Goal: Task Accomplishment & Management: Manage account settings

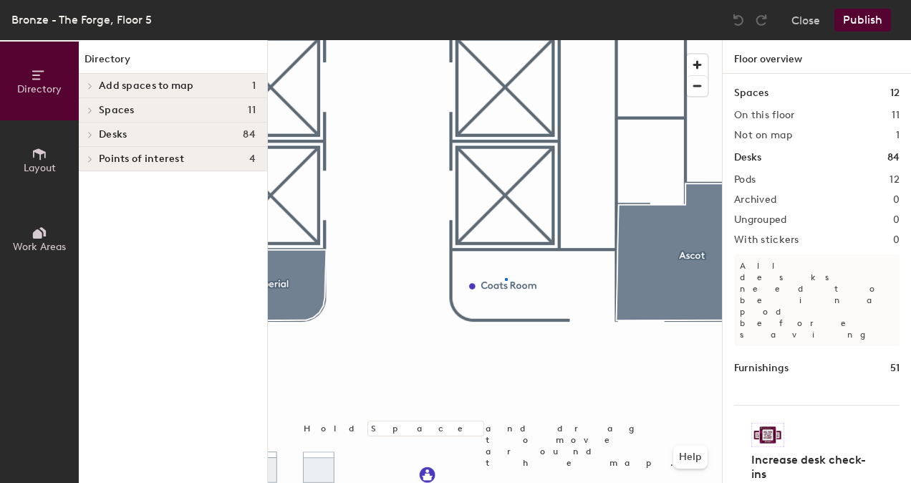
click at [505, 40] on div at bounding box center [495, 40] width 454 height 0
click at [505, 278] on div at bounding box center [506, 279] width 3 height 3
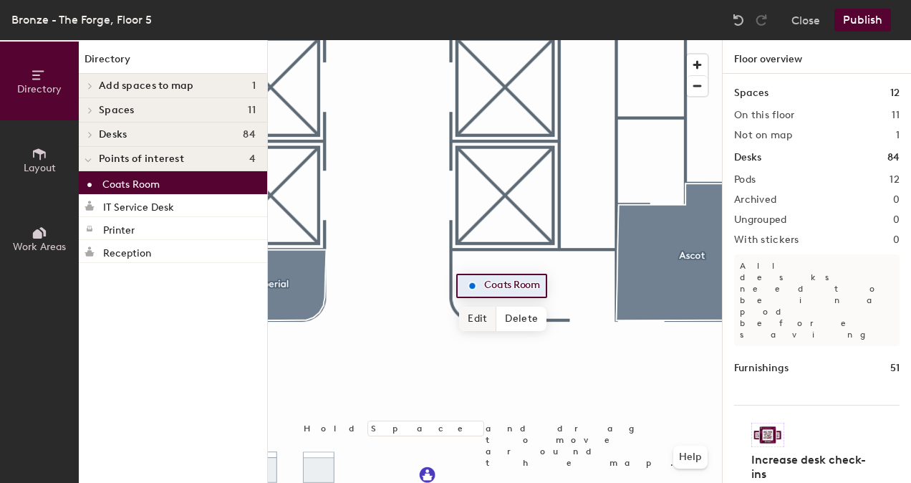
click at [478, 314] on span "Edit" at bounding box center [477, 319] width 37 height 24
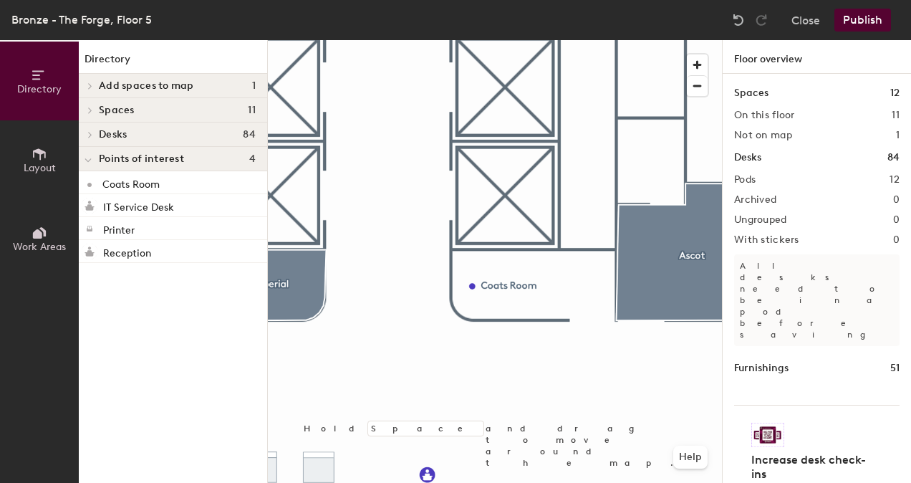
click at [779, 139] on h2 "Not on map" at bounding box center [763, 135] width 58 height 11
click at [815, 21] on button "Close" at bounding box center [806, 20] width 29 height 23
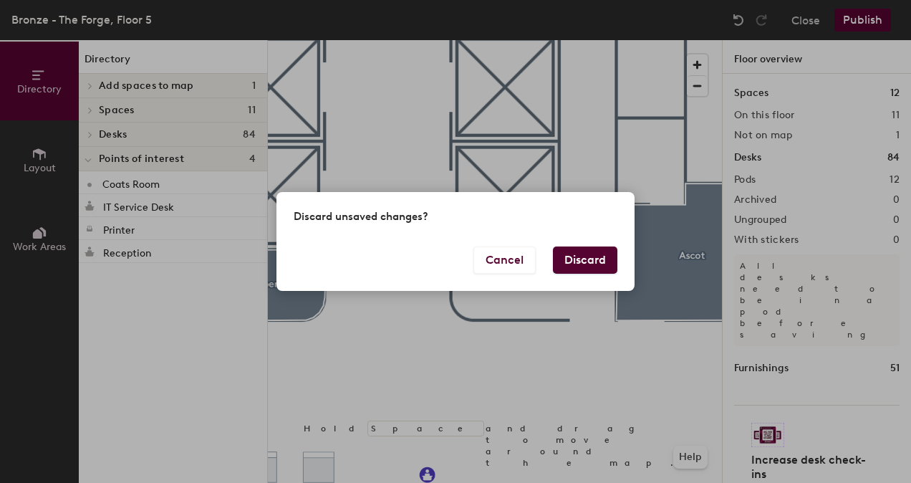
click at [575, 266] on button "Discard" at bounding box center [585, 259] width 64 height 27
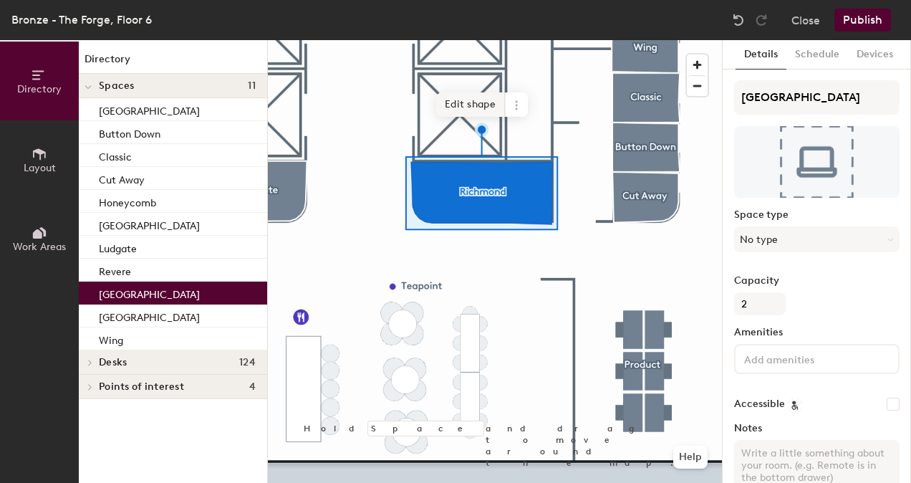
click at [473, 102] on span "Edit shape" at bounding box center [470, 104] width 69 height 24
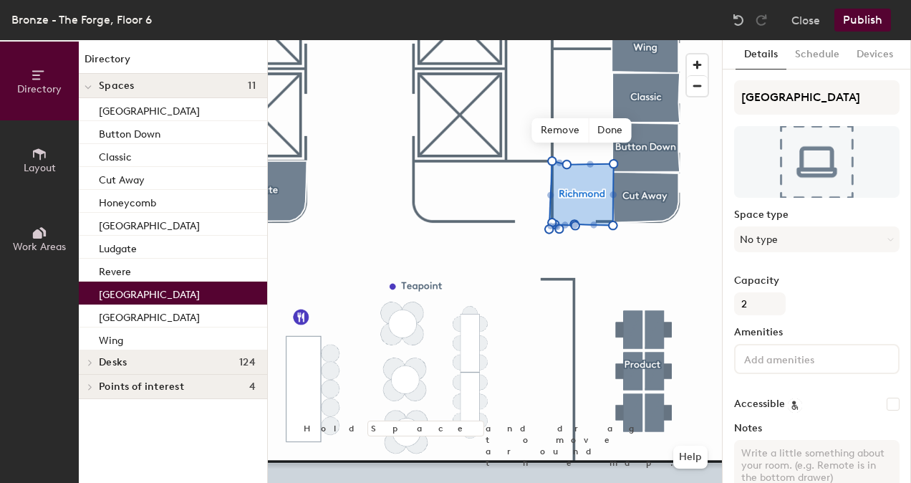
click at [31, 152] on button "Layout" at bounding box center [39, 159] width 79 height 79
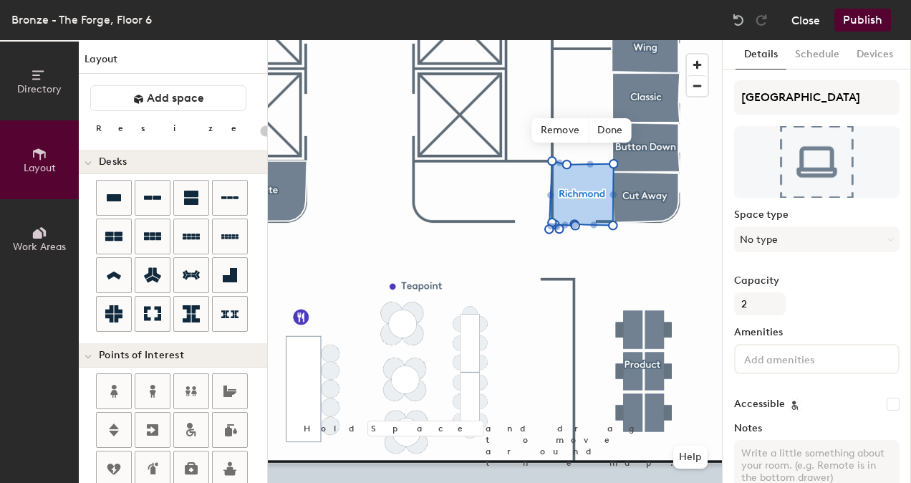
click at [804, 23] on button "Close" at bounding box center [806, 20] width 29 height 23
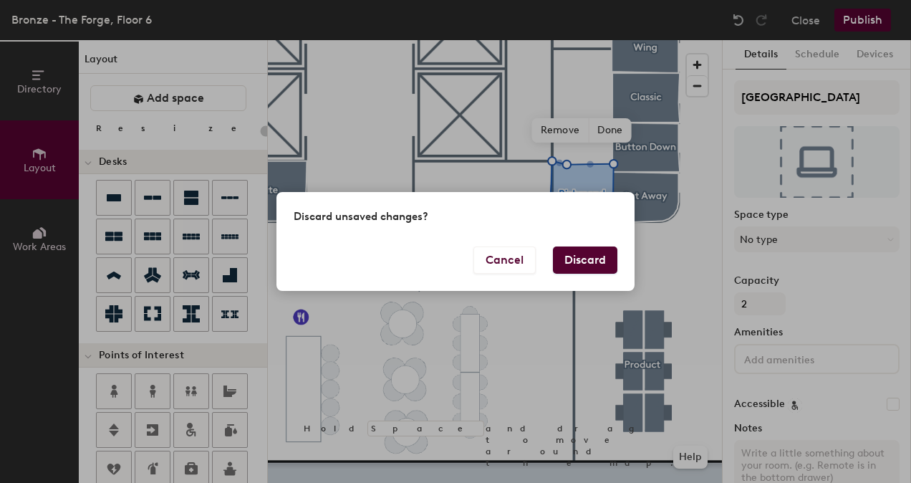
click at [572, 256] on button "Discard" at bounding box center [585, 259] width 64 height 27
type input "20"
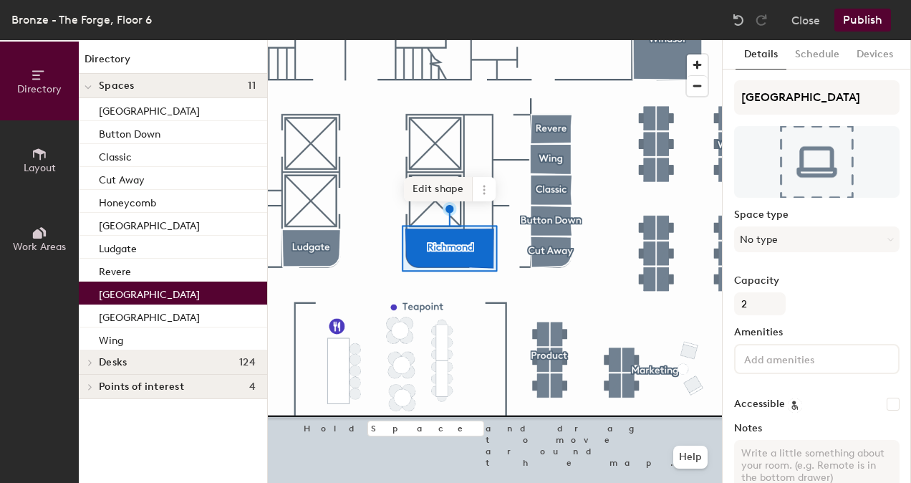
click at [427, 183] on span "Edit shape" at bounding box center [438, 189] width 69 height 24
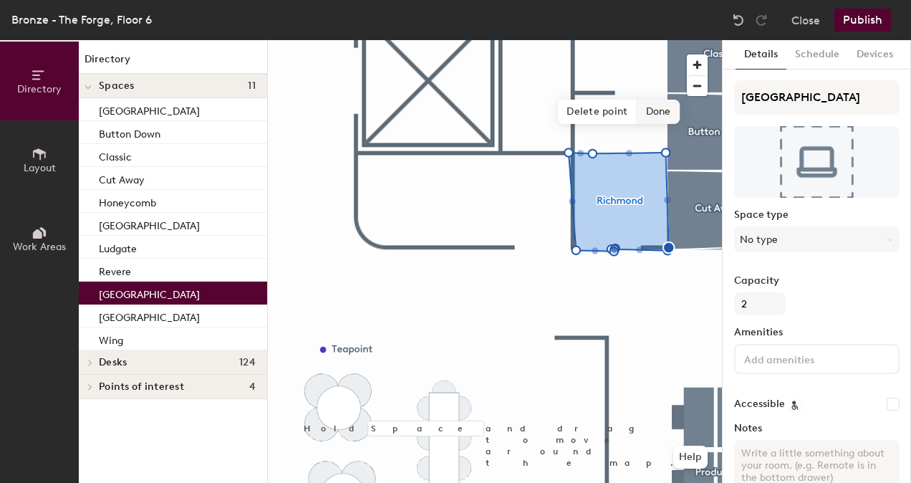
click at [659, 112] on span "Done" at bounding box center [659, 112] width 42 height 24
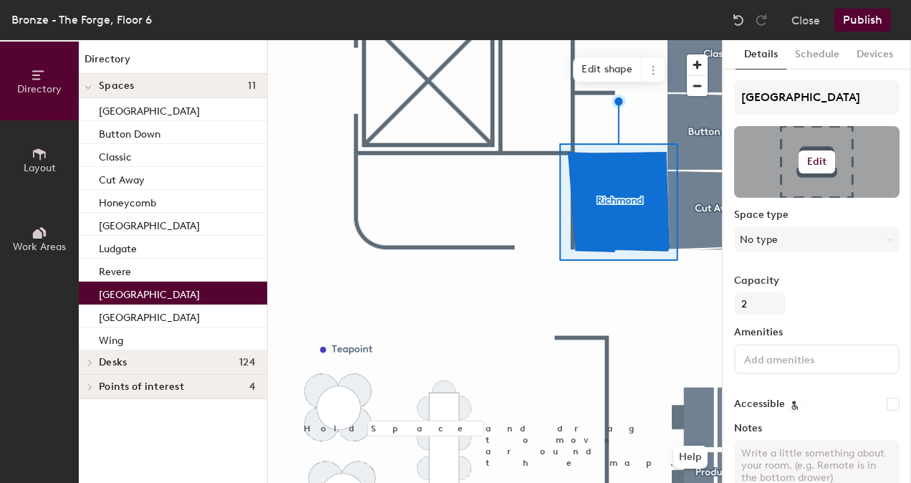
click at [815, 163] on h6 "Edit" at bounding box center [817, 161] width 20 height 11
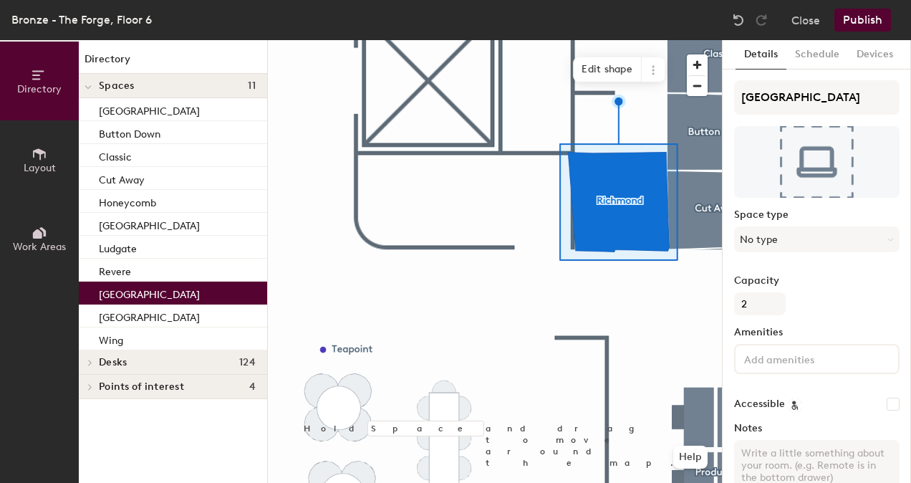
drag, startPoint x: 820, startPoint y: 278, endPoint x: 865, endPoint y: 266, distance: 46.6
click at [865, 266] on div "Richmond Space type No type Capacity 2 Amenities Accessible Notes Advanced setup" at bounding box center [816, 316] width 165 height 473
click at [613, 84] on span "Edit shape" at bounding box center [607, 94] width 69 height 24
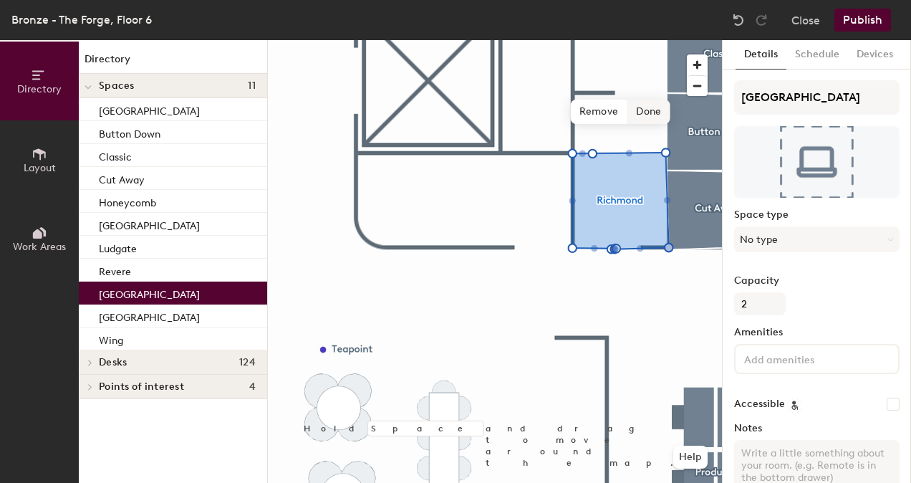
click at [646, 110] on span "Done" at bounding box center [649, 112] width 42 height 24
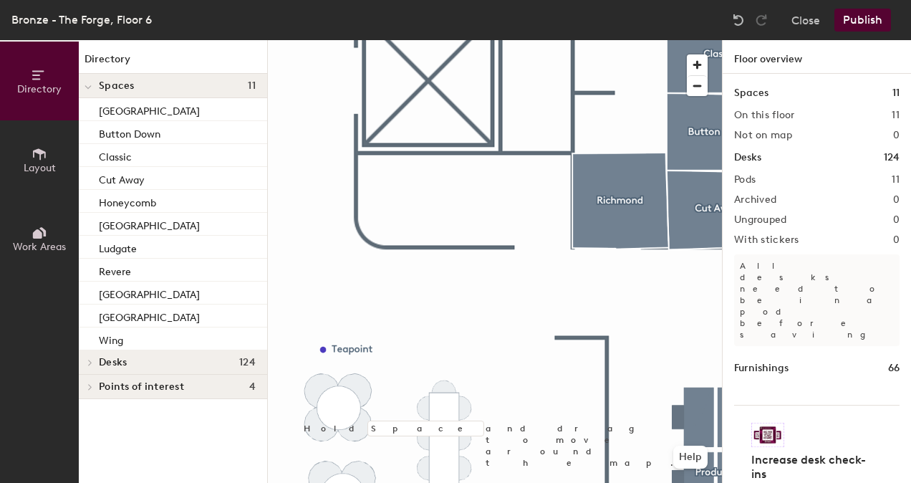
click at [407, 40] on div at bounding box center [495, 40] width 454 height 0
click at [37, 175] on button "Layout" at bounding box center [39, 159] width 79 height 79
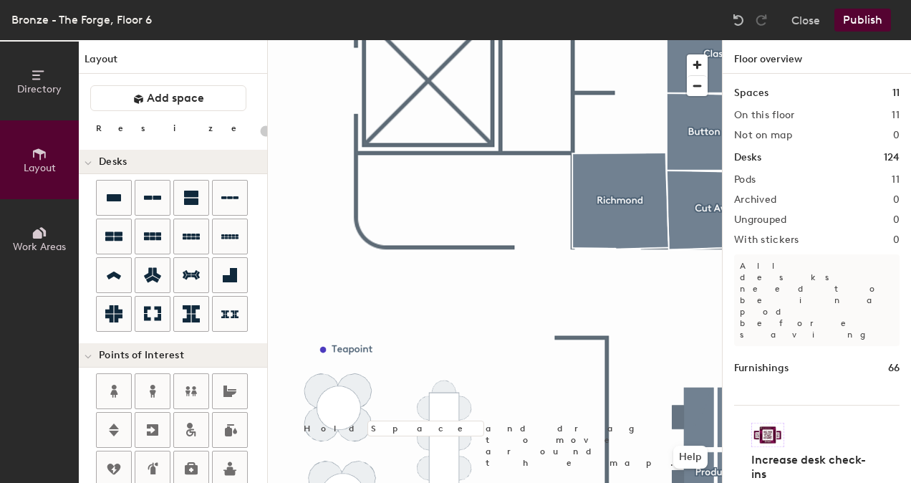
click at [40, 76] on icon at bounding box center [40, 75] width 16 height 16
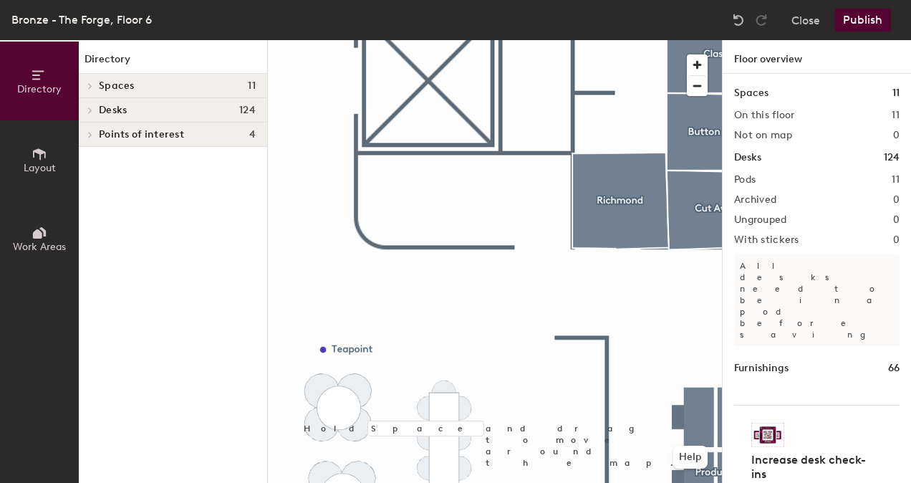
click at [90, 129] on div at bounding box center [88, 134] width 19 height 24
click at [170, 139] on span "Points of interest" at bounding box center [141, 134] width 85 height 11
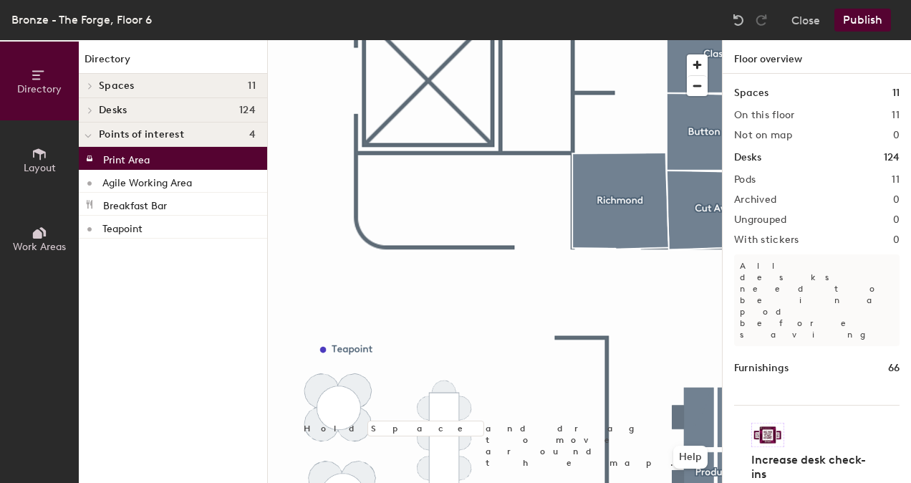
click at [111, 158] on p "Print Area" at bounding box center [126, 158] width 47 height 16
click at [123, 176] on p "Agile Working Area" at bounding box center [147, 181] width 90 height 16
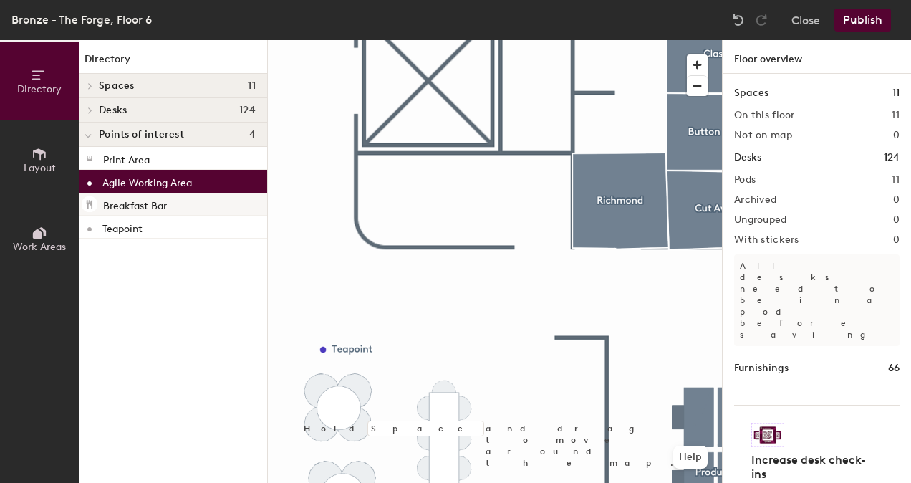
click at [145, 203] on p "Breakfast Bar" at bounding box center [135, 204] width 64 height 16
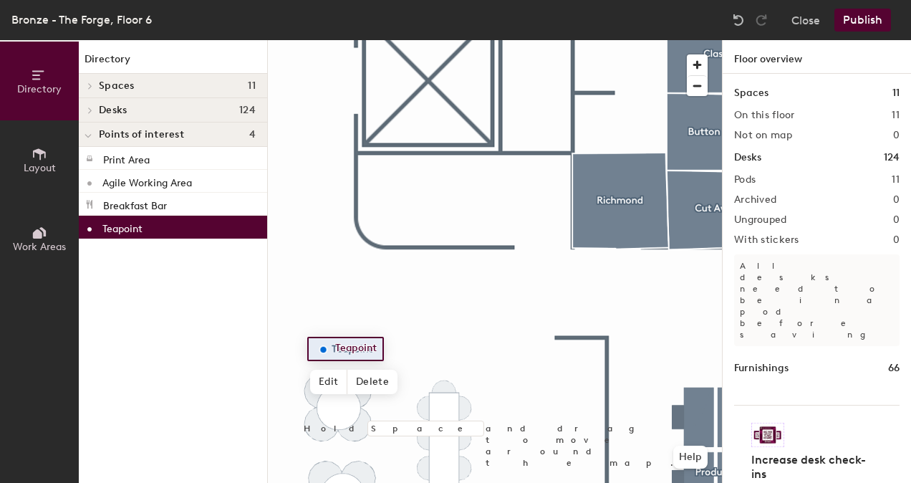
click at [150, 230] on div "Teapoint" at bounding box center [173, 227] width 188 height 23
click at [415, 40] on div at bounding box center [495, 40] width 454 height 0
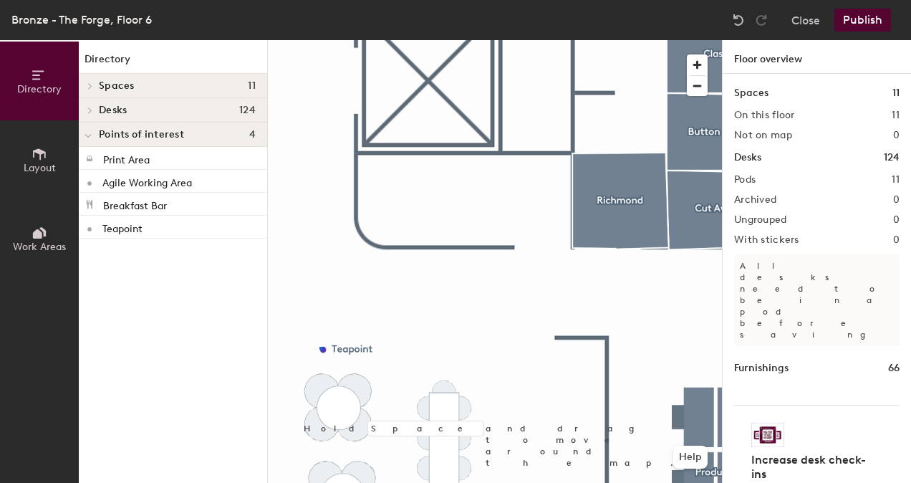
click at [320, 40] on div at bounding box center [495, 40] width 454 height 0
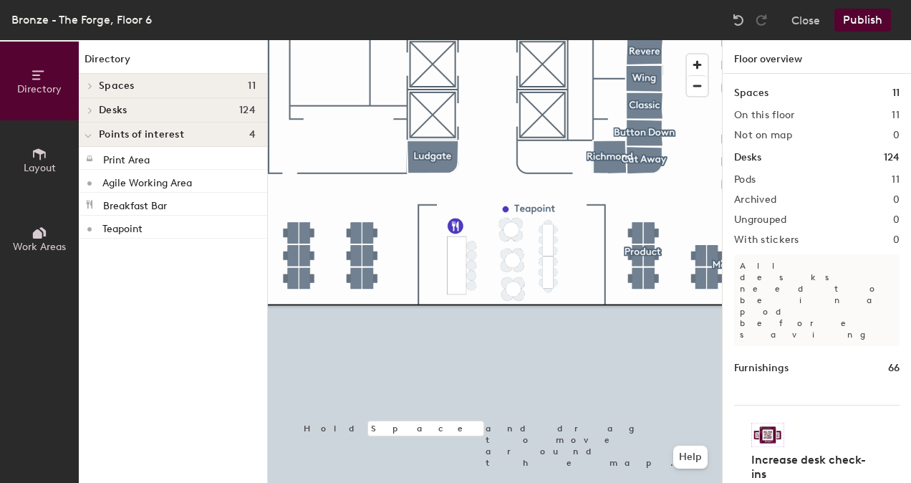
click at [29, 232] on button "Work Areas" at bounding box center [39, 238] width 79 height 79
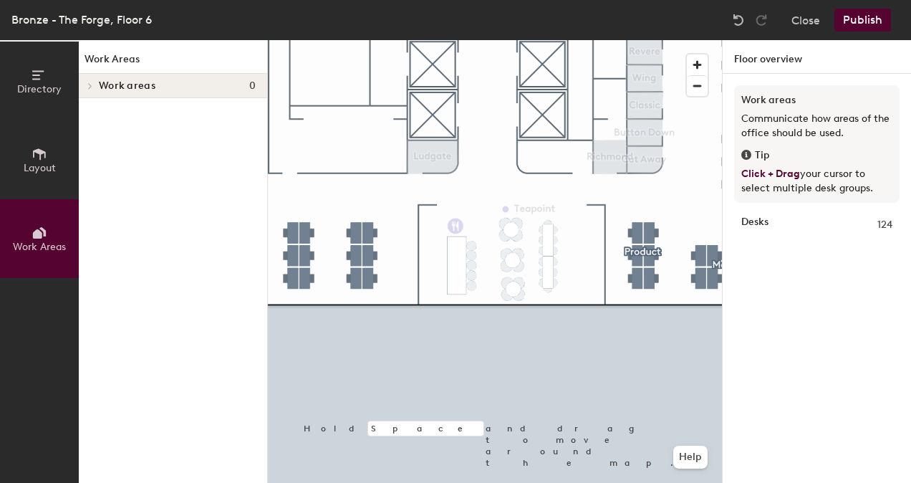
click at [37, 235] on icon at bounding box center [37, 233] width 9 height 9
click at [42, 182] on button "Layout" at bounding box center [39, 159] width 79 height 79
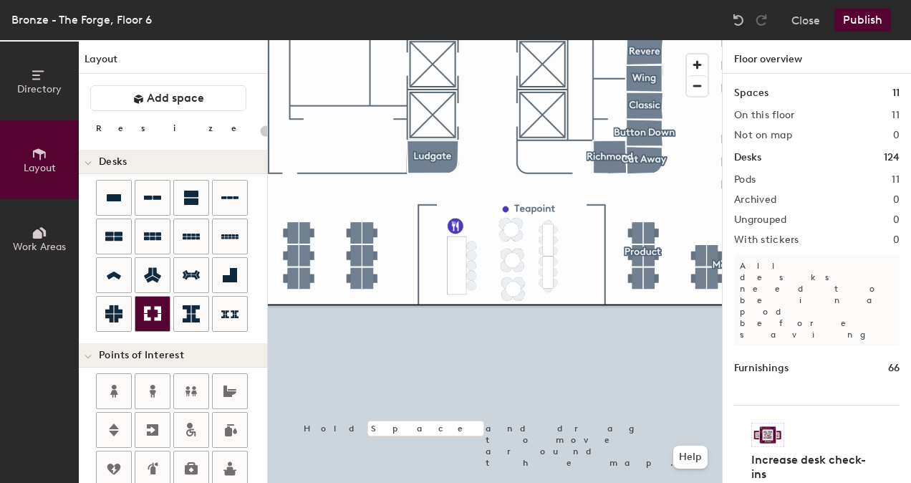
scroll to position [102, 0]
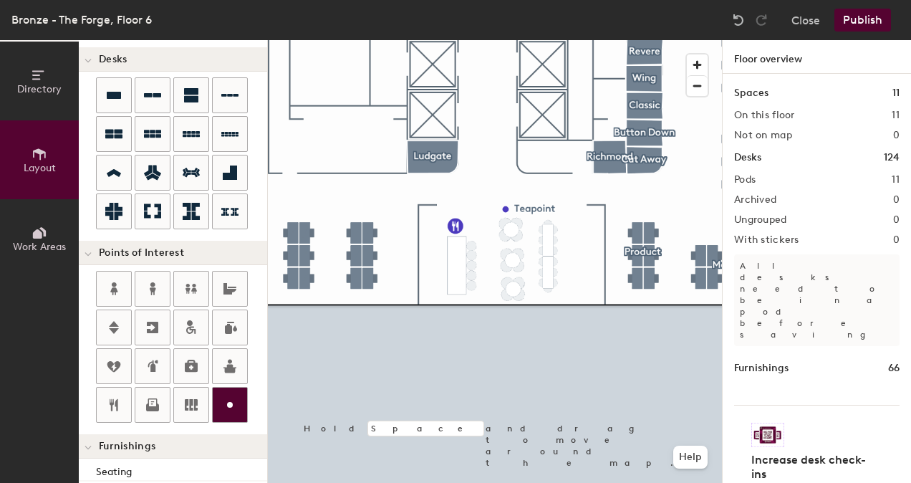
click at [219, 409] on div at bounding box center [230, 405] width 34 height 34
type input "20"
type input "Coats Room"
click at [520, 160] on div "Coats Room Done Hold Space and drag to move around the map. Help" at bounding box center [495, 261] width 454 height 443
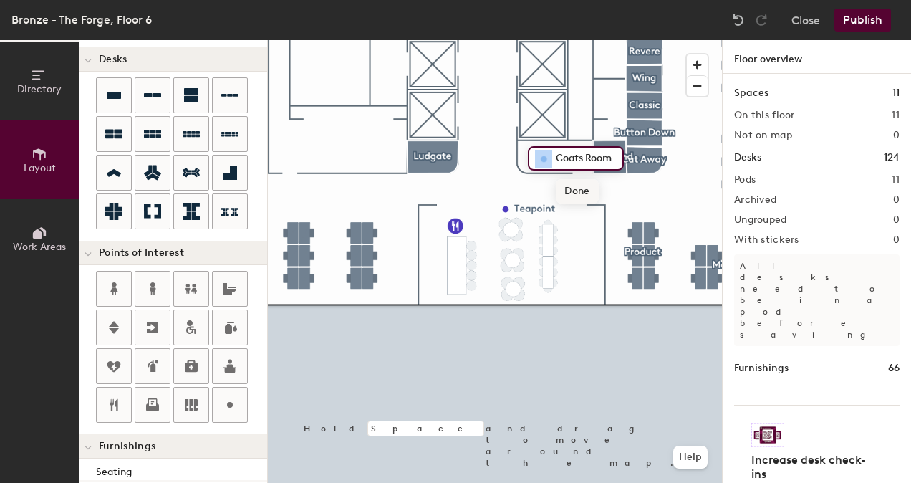
click at [576, 191] on span "Done" at bounding box center [577, 191] width 42 height 24
click at [552, 186] on span "Edit" at bounding box center [549, 191] width 37 height 24
click at [575, 40] on div at bounding box center [495, 40] width 454 height 0
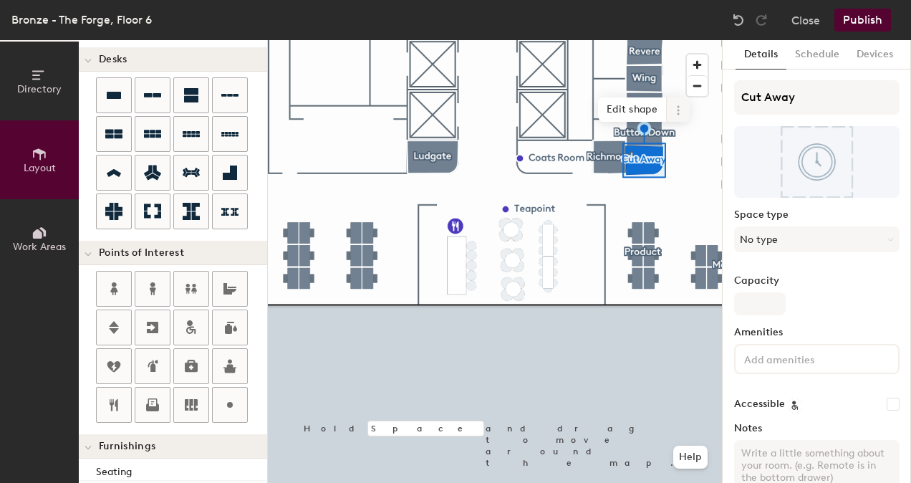
click at [681, 110] on icon at bounding box center [678, 110] width 11 height 11
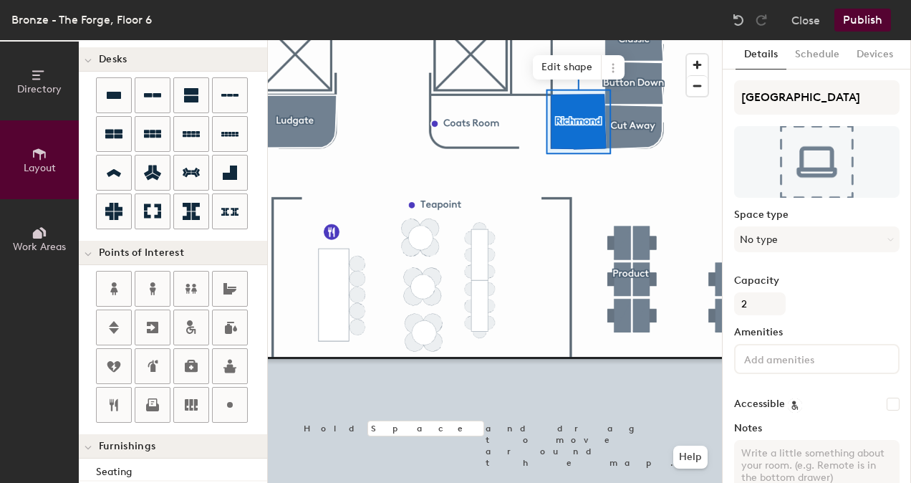
type input "20"
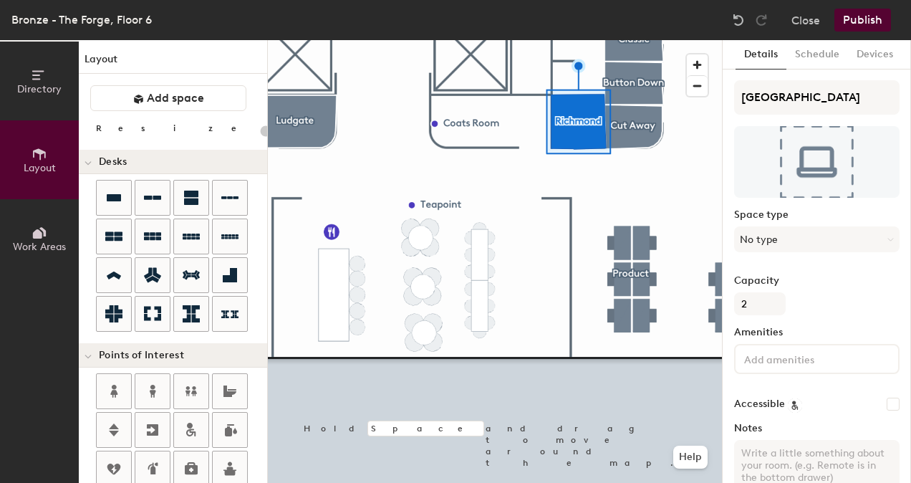
scroll to position [102, 0]
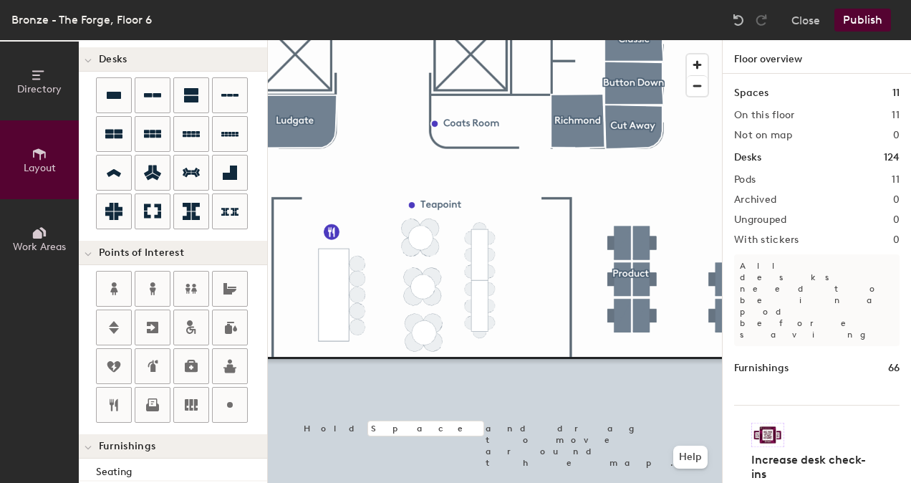
click at [857, 16] on button "Publish" at bounding box center [863, 20] width 57 height 23
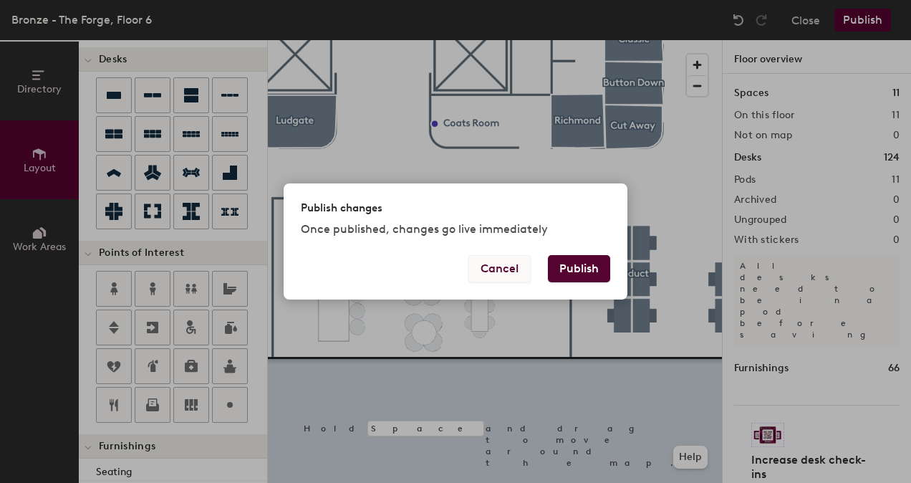
click at [504, 275] on button "Cancel" at bounding box center [499, 268] width 62 height 27
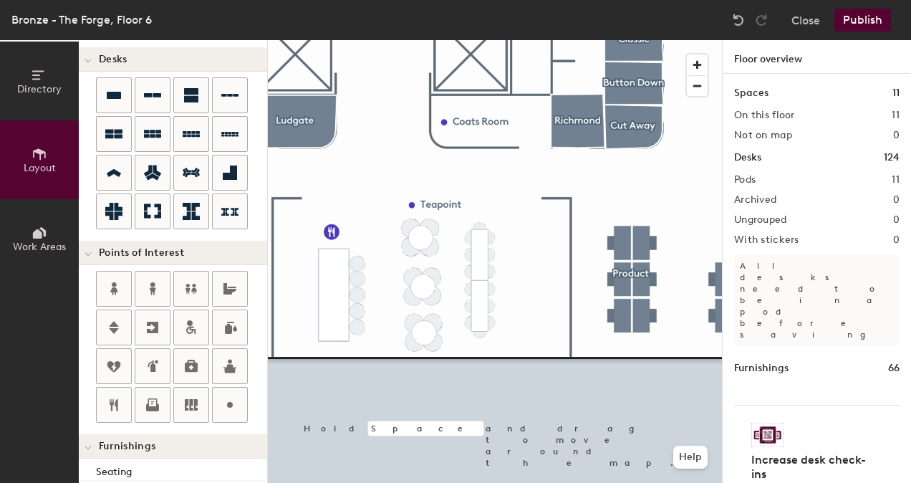
click at [865, 26] on button "Publish" at bounding box center [863, 20] width 57 height 23
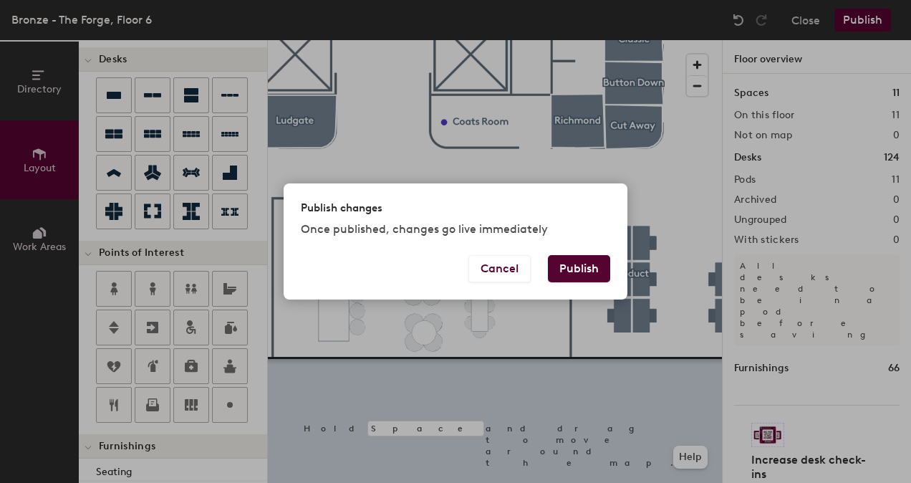
click at [575, 261] on button "Publish" at bounding box center [579, 268] width 62 height 27
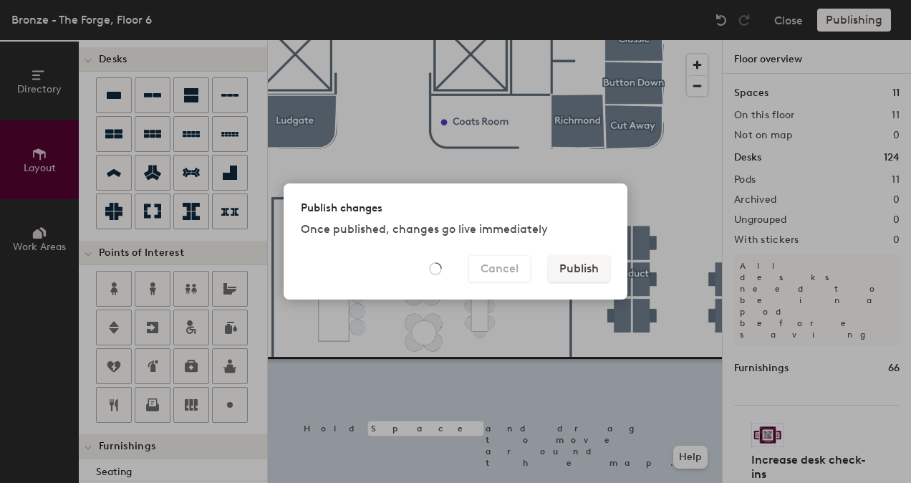
type input "20"
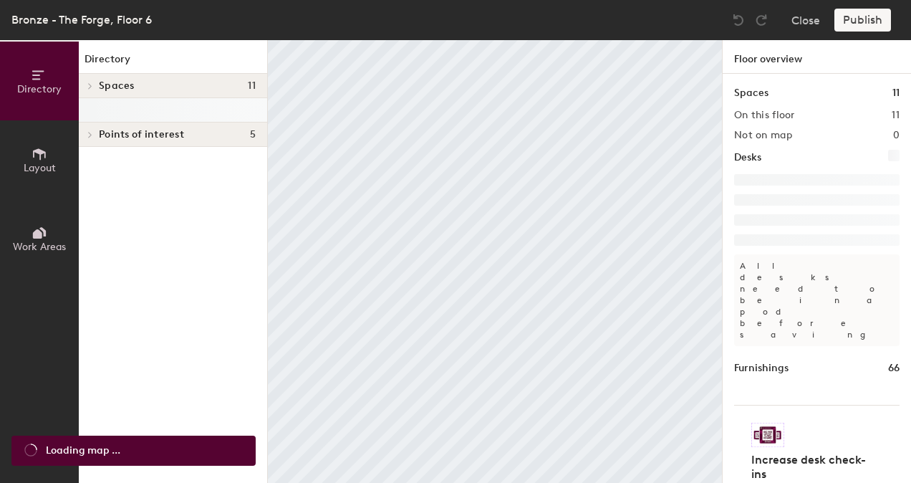
click at [179, 139] on span "Points of interest" at bounding box center [141, 134] width 85 height 11
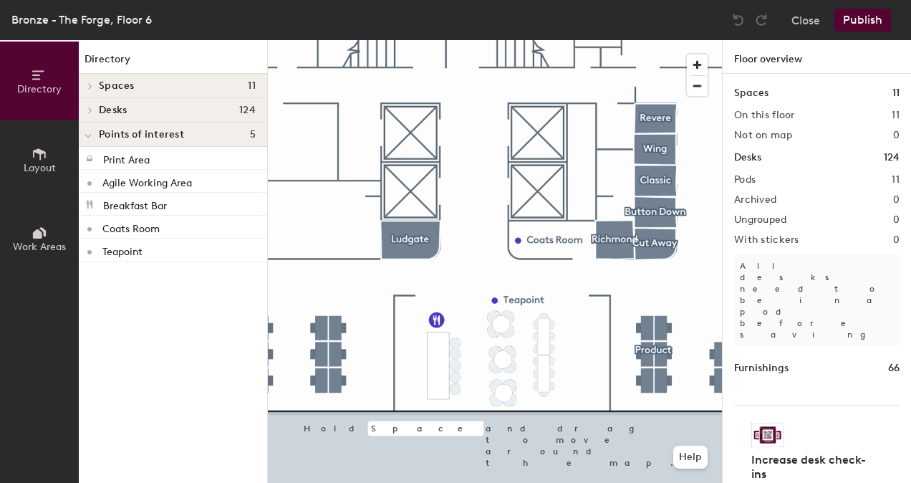
click at [148, 134] on span "Points of interest" at bounding box center [141, 134] width 85 height 11
click at [50, 241] on span "Work Areas" at bounding box center [39, 247] width 53 height 12
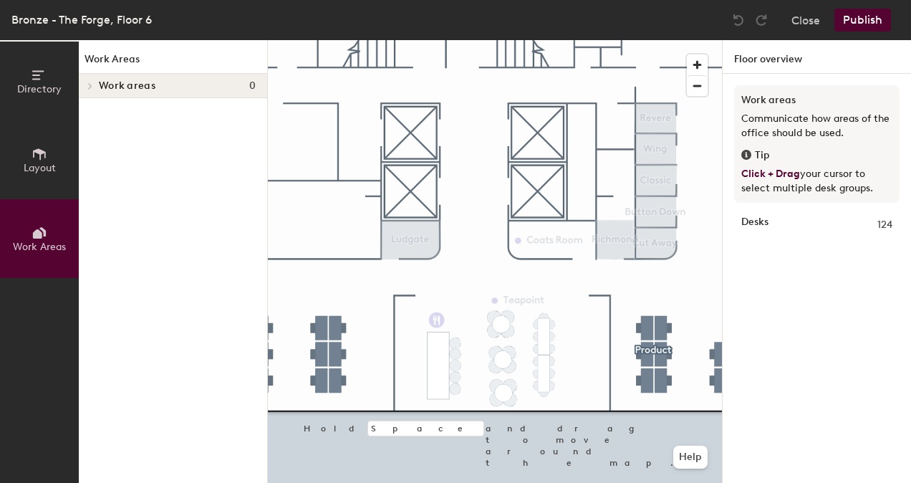
click at [23, 181] on button "Layout" at bounding box center [39, 159] width 79 height 79
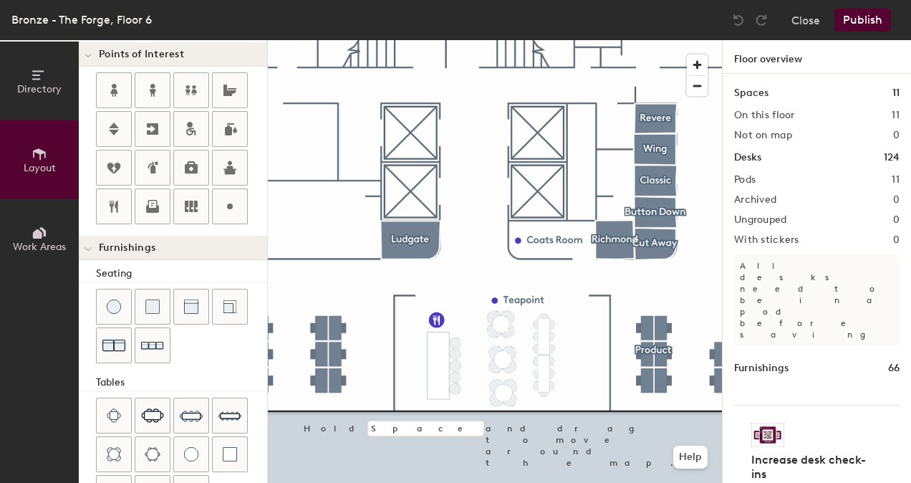
scroll to position [234, 0]
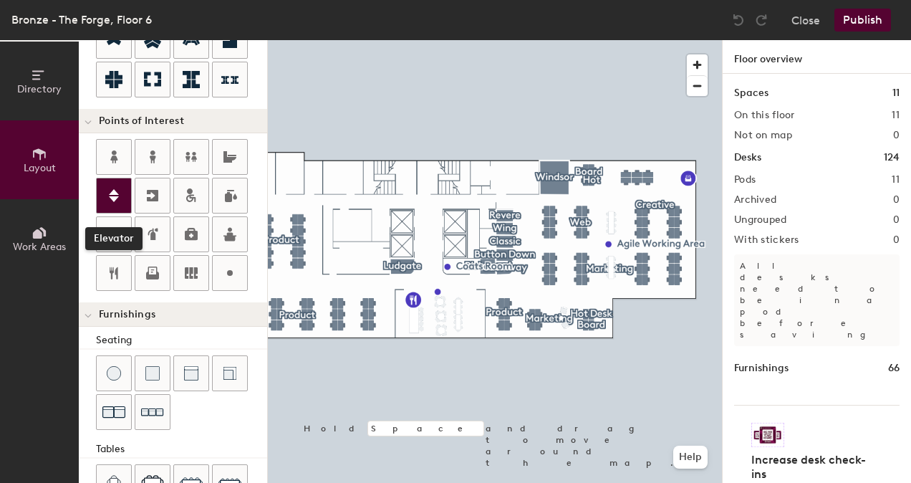
click at [110, 195] on icon at bounding box center [113, 195] width 17 height 17
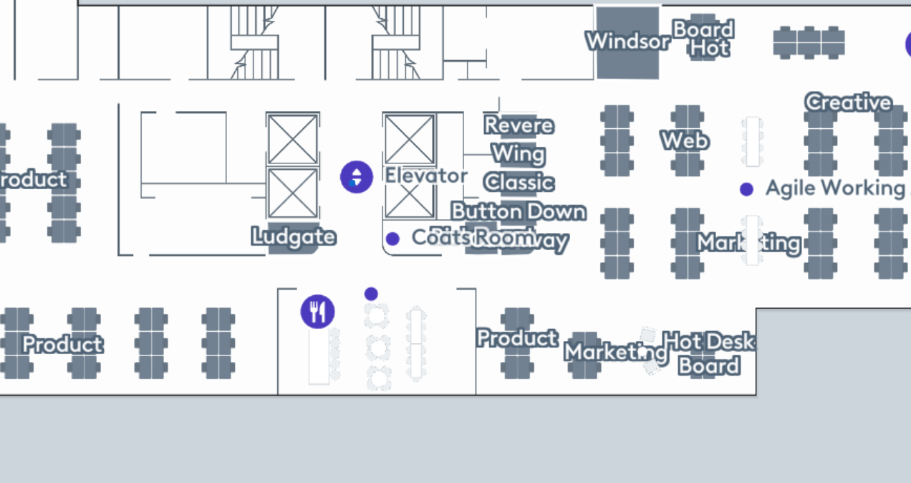
click at [428, 40] on div at bounding box center [495, 40] width 454 height 0
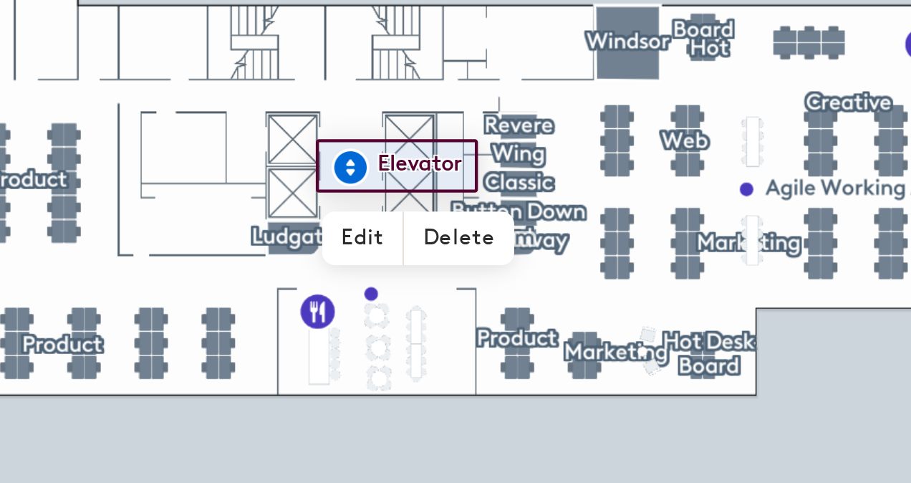
type input "20"
click at [442, 265] on span "Edit" at bounding box center [433, 266] width 37 height 24
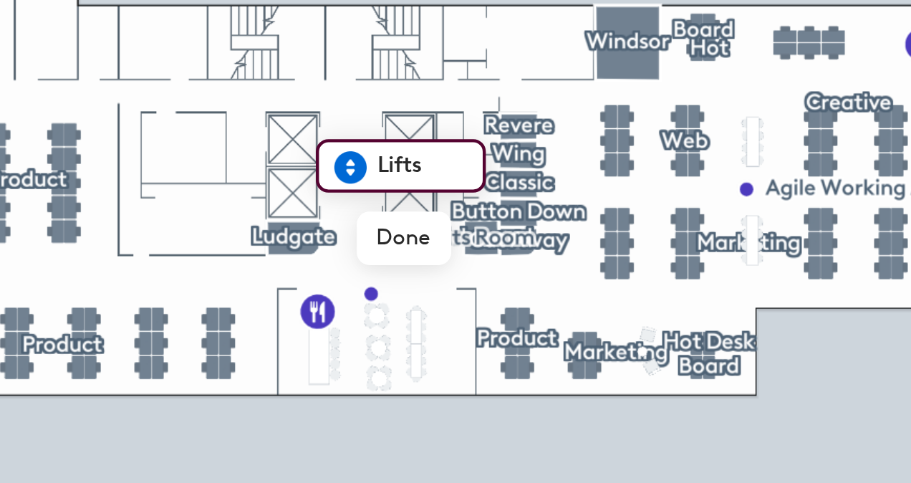
type input "Lifts"
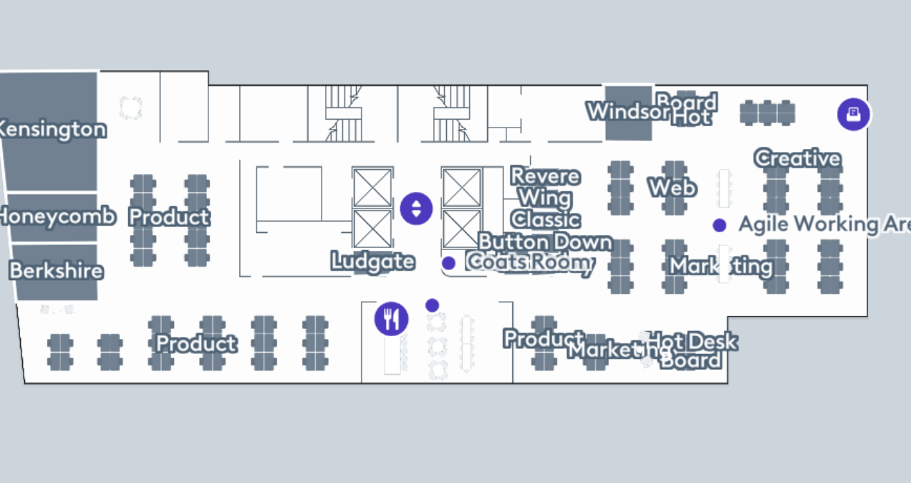
type input "20"
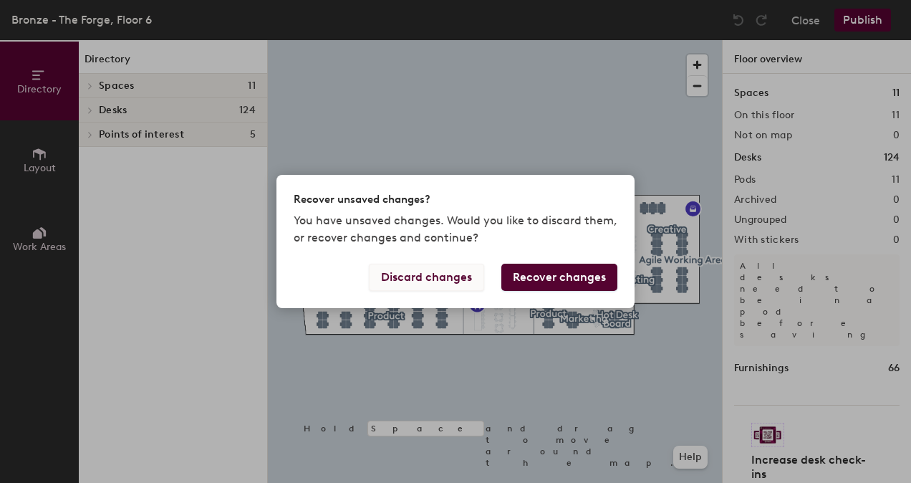
click at [408, 282] on button "Discard changes" at bounding box center [426, 277] width 115 height 27
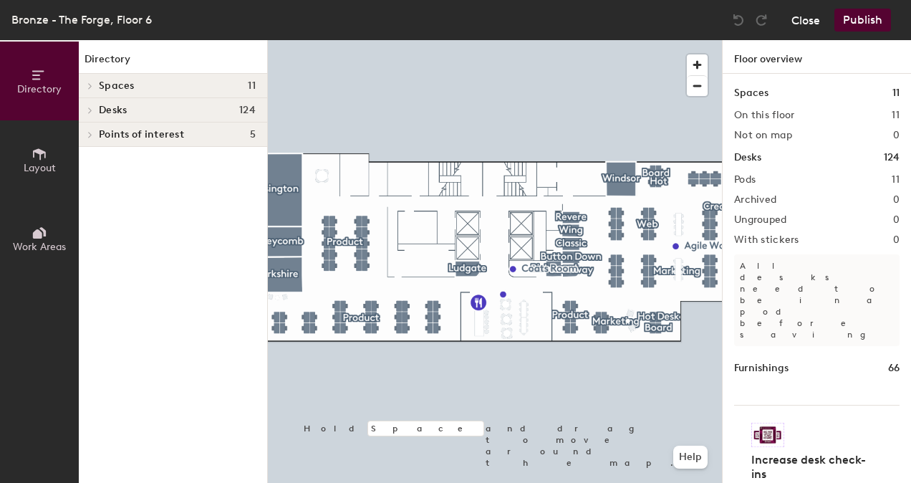
click at [810, 17] on button "Close" at bounding box center [806, 20] width 29 height 23
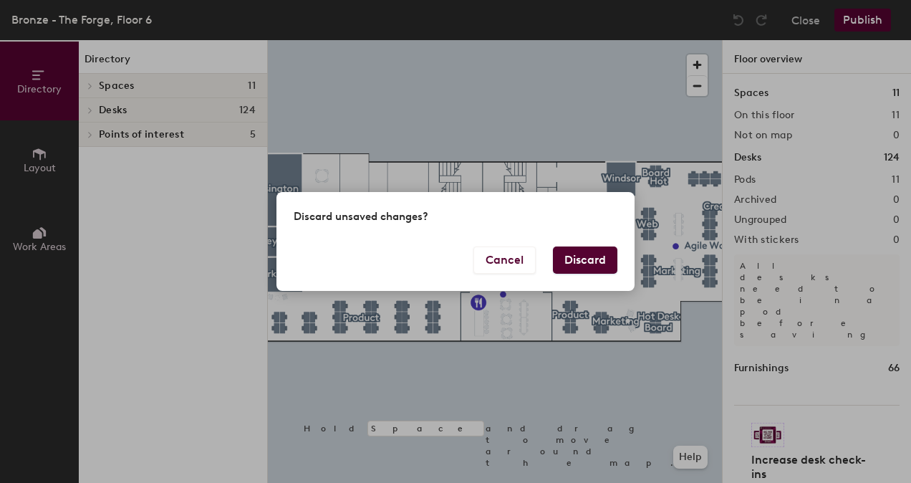
click at [590, 256] on button "Discard" at bounding box center [585, 259] width 64 height 27
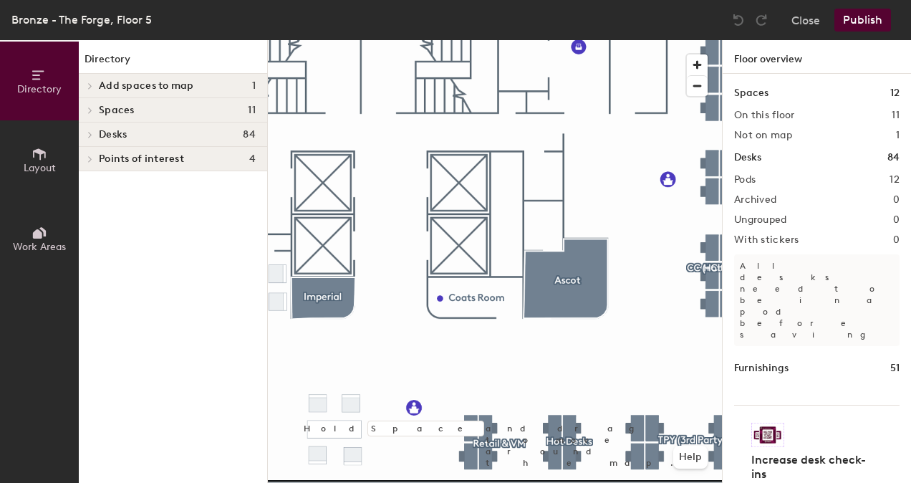
click at [44, 152] on icon at bounding box center [39, 153] width 13 height 11
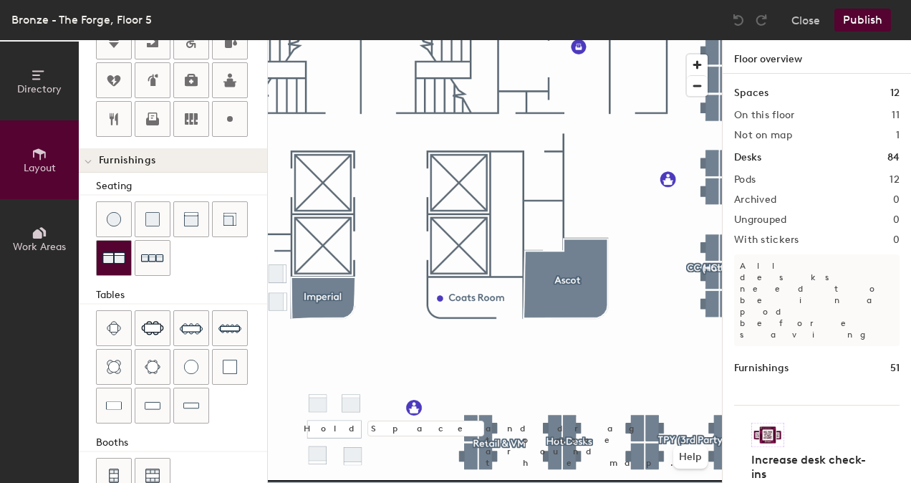
scroll to position [390, 0]
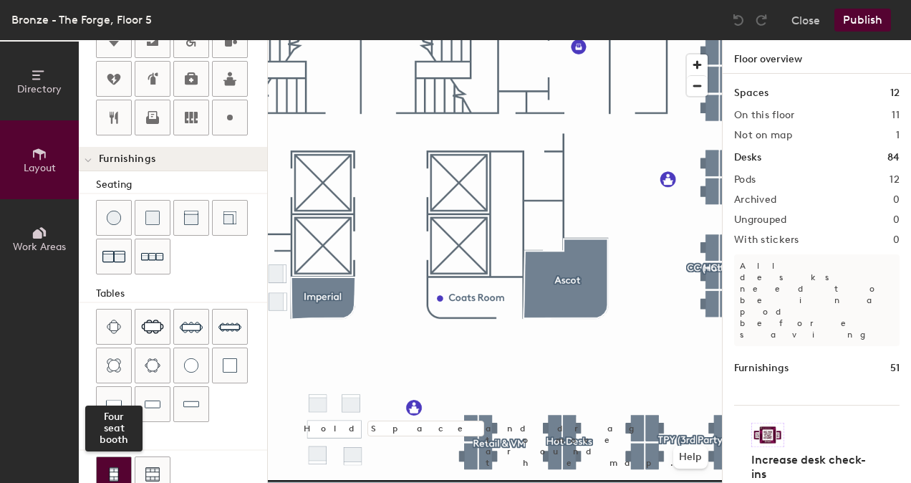
click at [125, 465] on div at bounding box center [114, 474] width 34 height 34
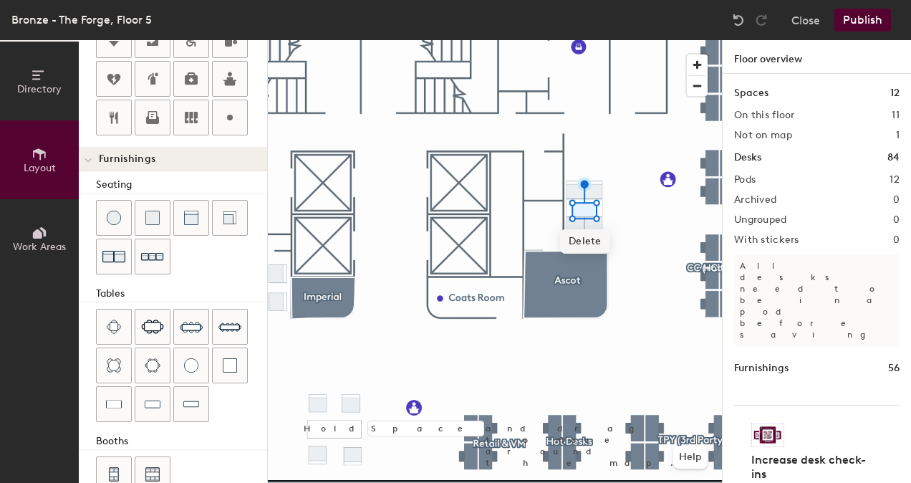
click at [587, 242] on span "Delete" at bounding box center [585, 241] width 50 height 24
click at [632, 40] on div at bounding box center [495, 40] width 454 height 0
click at [814, 27] on button "Close" at bounding box center [806, 20] width 29 height 23
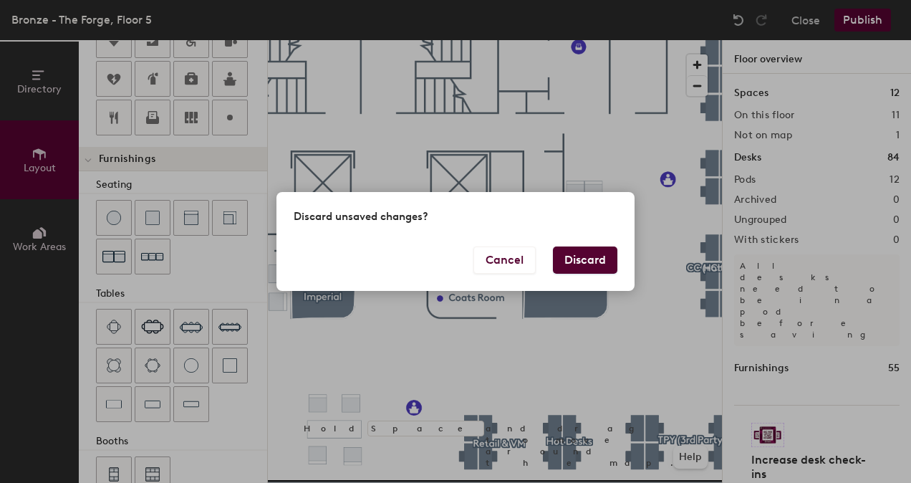
click at [600, 259] on button "Discard" at bounding box center [585, 259] width 64 height 27
type input "20"
